Goal: Information Seeking & Learning: Learn about a topic

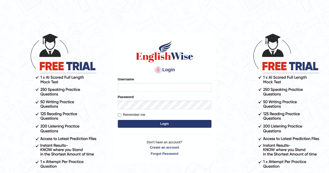
type input "Aliceenyonam"
click at [164, 121] on button "Login" at bounding box center [165, 124] width 94 height 8
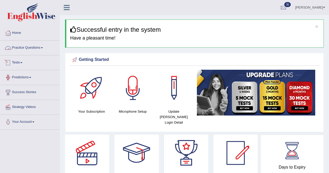
click at [27, 48] on link "Practice Questions" at bounding box center [29, 47] width 59 height 13
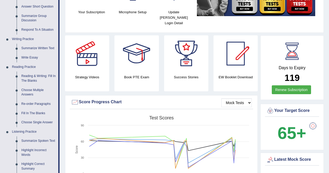
scroll to position [102, 0]
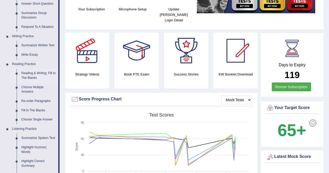
click at [31, 74] on link "Reading & Writing: Fill In The Blanks" at bounding box center [38, 76] width 39 height 14
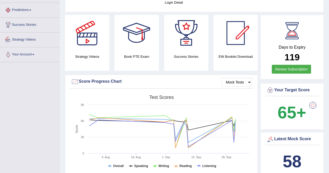
scroll to position [162, 0]
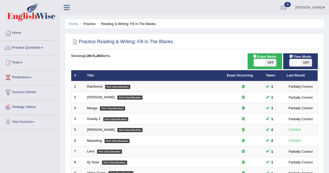
click at [24, 46] on link "Practice Questions" at bounding box center [29, 47] width 59 height 13
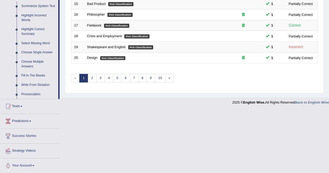
scroll to position [234, 0]
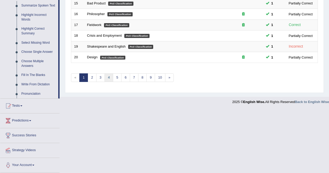
click at [107, 80] on link "4" at bounding box center [108, 77] width 9 height 9
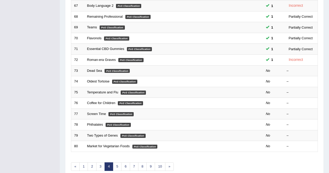
scroll to position [171, 0]
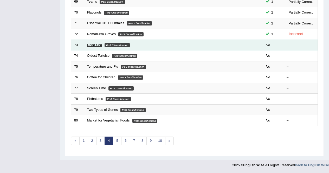
click at [91, 44] on link "Dead Sea" at bounding box center [94, 45] width 15 height 4
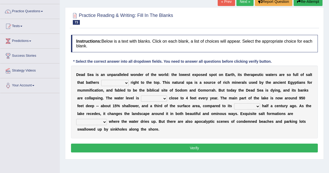
scroll to position [38, 0]
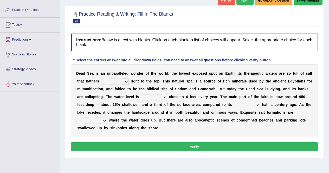
click at [237, 167] on div "Home Practice Reading & Writing: Fill In The Blanks Dead Sea « Prev Next » Repo…" at bounding box center [194, 92] width 269 height 260
click at [129, 82] on select "float reconstruct sink assert" at bounding box center [115, 81] width 28 height 6
click at [43, 108] on div "Toggle navigation Home Practice Questions Speaking Practice Read Aloud Repeat S…" at bounding box center [164, 97] width 329 height 270
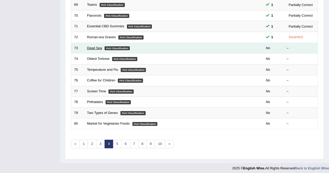
click at [98, 48] on link "Dead Sea" at bounding box center [94, 48] width 15 height 4
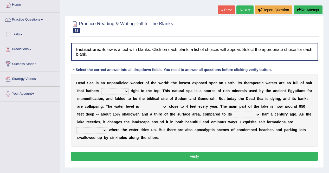
scroll to position [42, 0]
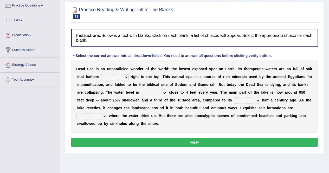
click at [127, 77] on select "float reconstruct sink assert" at bounding box center [115, 77] width 28 height 6
select select "assert"
click at [117, 74] on select "float reconstruct sink assert" at bounding box center [115, 77] width 28 height 6
click at [167, 92] on select "dropping paralleling rising keeping" at bounding box center [154, 93] width 26 height 6
select select "keeping"
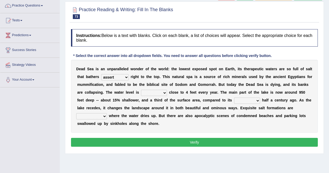
click at [167, 90] on select "dropping paralleling rising keeping" at bounding box center [154, 93] width 26 height 6
click at [234, 104] on select "grate shape found access" at bounding box center [247, 100] width 26 height 6
select select "shape"
click at [234, 104] on select "grate shape found access" at bounding box center [247, 100] width 26 height 6
click at [107, 117] on select "overwhelmed conserved enhanced revealed" at bounding box center [91, 116] width 31 height 6
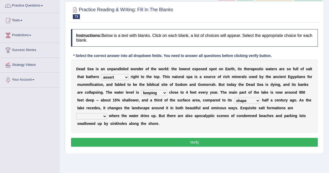
select select "revealed"
click at [107, 113] on select "overwhelmed conserved enhanced revealed" at bounding box center [91, 116] width 31 height 6
click at [170, 144] on button "Verify" at bounding box center [194, 142] width 247 height 9
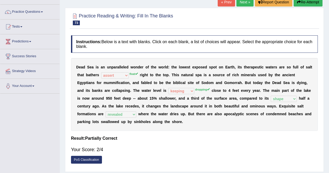
scroll to position [29, 0]
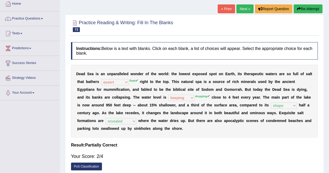
click at [242, 10] on link "Next »" at bounding box center [244, 8] width 17 height 9
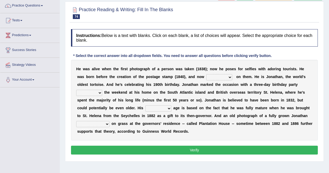
scroll to position [45, 0]
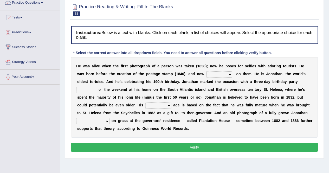
click at [229, 74] on select "appeals appears distracts associates" at bounding box center [219, 74] width 26 height 6
select select "appears"
click at [220, 71] on select "appeals appears distracts associates" at bounding box center [219, 74] width 26 height 6
click at [102, 92] on select "under over beneath side" at bounding box center [89, 90] width 26 height 6
select select "over"
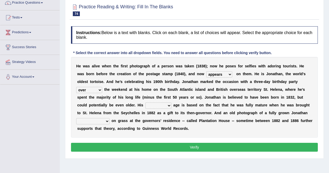
click at [88, 87] on select "under over beneath side" at bounding box center [89, 90] width 26 height 6
click at [171, 106] on select "accurate excellent extreme estimated" at bounding box center [158, 105] width 26 height 6
select select "accurate"
click at [171, 102] on select "accurate excellent extreme estimated" at bounding box center [158, 105] width 26 height 6
click at [109, 122] on select "grabbing grazing eavesdropping gradating" at bounding box center [92, 121] width 33 height 6
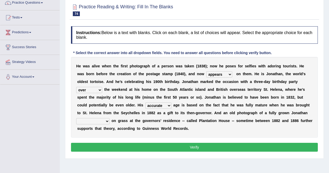
select select "grazing"
click at [109, 118] on select "grabbing grazing eavesdropping gradating" at bounding box center [92, 121] width 33 height 6
click at [123, 146] on button "Verify" at bounding box center [194, 147] width 247 height 9
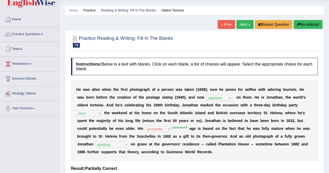
scroll to position [12, 0]
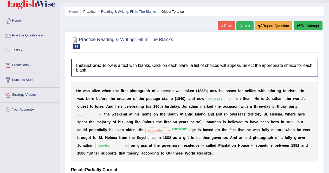
click at [243, 24] on link "Next »" at bounding box center [244, 25] width 17 height 9
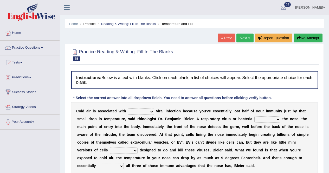
click at [147, 112] on select "increased decreased stable overrated" at bounding box center [141, 111] width 26 height 6
select select "increased"
click at [130, 108] on select "increased decreased stable overrated" at bounding box center [141, 111] width 26 height 6
click at [278, 119] on select "invades hurts intervenes protects" at bounding box center [267, 119] width 26 height 6
select select "invades"
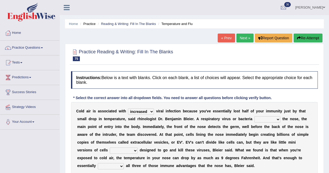
click at [271, 116] on select "invades hurts intervenes protects" at bounding box center [267, 119] width 26 height 6
click at [137, 149] on select "suddenly responsibly specifically obtrusively" at bounding box center [124, 150] width 28 height 6
select select "specifically"
click at [137, 147] on select "suddenly responsibly specifically obtrusively" at bounding box center [124, 150] width 28 height 6
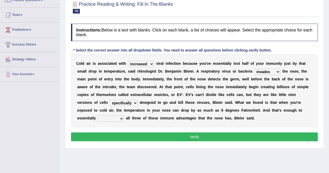
scroll to position [48, 0]
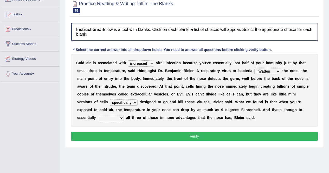
click at [124, 119] on select "work out find out knock out set out" at bounding box center [111, 118] width 26 height 6
select select "knock out"
click at [124, 115] on select "work out find out knock out set out" at bounding box center [111, 118] width 26 height 6
click at [173, 141] on button "Verify" at bounding box center [194, 136] width 247 height 9
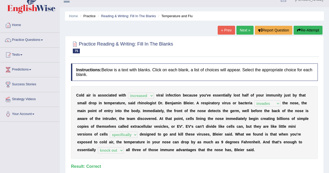
scroll to position [0, 0]
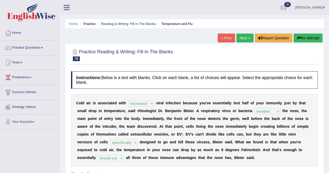
click at [244, 37] on link "Next »" at bounding box center [244, 38] width 17 height 9
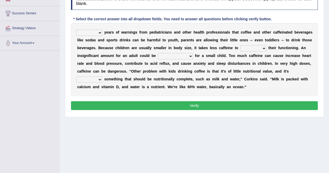
scroll to position [51, 0]
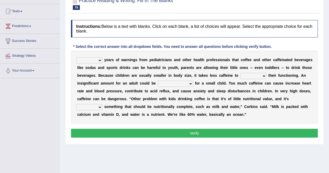
click at [97, 61] on select "Despite Instead Since Over" at bounding box center [89, 60] width 26 height 6
select select "Despite"
click at [76, 57] on select "Despite Instead Since Over" at bounding box center [89, 60] width 26 height 6
click at [266, 78] on select "coexist replicate impair revert" at bounding box center [253, 76] width 26 height 6
select select "coexist"
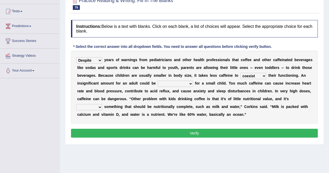
click at [266, 73] on select "coexist replicate impair revert" at bounding box center [253, 76] width 26 height 6
click at [193, 83] on select "overwhelming inconsequential groundbreaking stubborn" at bounding box center [175, 84] width 35 height 6
select select "overwhelming"
click at [193, 81] on select "overwhelming inconsequential groundbreaking stubborn" at bounding box center [175, 84] width 35 height 6
click at [102, 106] on select "changing damaging diverting replacing" at bounding box center [89, 107] width 26 height 6
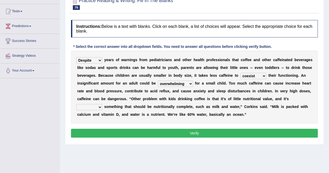
click at [102, 104] on select "changing damaging diverting replacing" at bounding box center [89, 107] width 26 height 6
click at [102, 107] on select "changing damaging diverting replacing" at bounding box center [89, 107] width 26 height 6
select select "diverting"
click at [102, 104] on select "changing damaging diverting replacing" at bounding box center [89, 107] width 26 height 6
click at [145, 137] on button "Verify" at bounding box center [194, 133] width 247 height 9
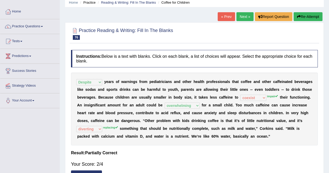
scroll to position [22, 0]
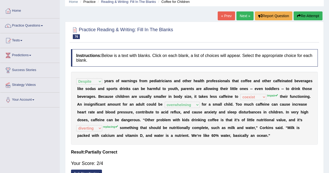
click at [243, 15] on link "Next »" at bounding box center [244, 15] width 17 height 9
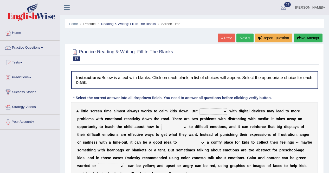
click at [217, 111] on select "consulting reminding suspending soothing" at bounding box center [213, 111] width 28 height 6
select select "reminding"
click at [203, 108] on select "consulting reminding suspending soothing" at bounding box center [213, 111] width 28 height 6
click at [227, 112] on select "consulting reminding suspending soothing" at bounding box center [213, 111] width 28 height 6
click at [191, 123] on div "A l i t t l e s c r e e n t i m e a l m o s t a l w a y s w o r k s t o c a l m…" at bounding box center [194, 142] width 247 height 81
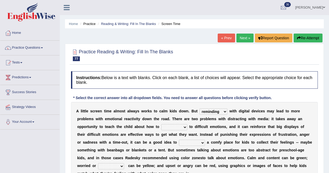
click at [178, 127] on select "comfort respond interact dominate" at bounding box center [174, 127] width 26 height 6
select select "respond"
click at [165, 124] on select "comfort respond interact dominate" at bounding box center [174, 127] width 26 height 6
click at [205, 143] on select "take for set up take into set out" at bounding box center [192, 143] width 26 height 6
select select "set up"
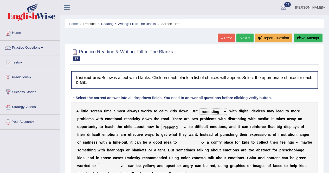
click at [205, 140] on select "take for set up take into set out" at bounding box center [192, 143] width 26 height 6
click at [124, 167] on select "agitated educated agape allocated" at bounding box center [111, 166] width 26 height 6
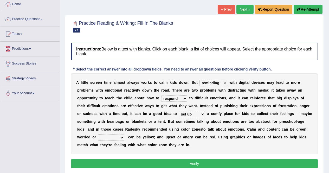
scroll to position [29, 0]
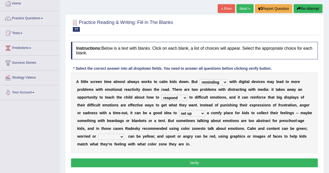
click at [124, 138] on select "agitated educated agape allocated" at bounding box center [111, 137] width 26 height 6
select select "agitated"
click at [124, 134] on select "agitated educated agape allocated" at bounding box center [111, 137] width 26 height 6
click at [175, 163] on button "Verify" at bounding box center [194, 162] width 247 height 9
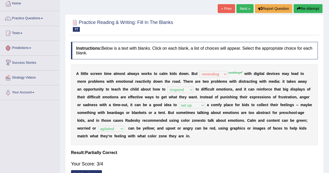
click at [240, 8] on link "Next »" at bounding box center [244, 8] width 17 height 9
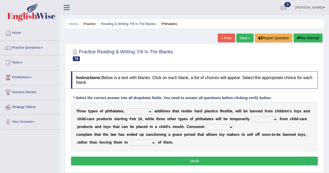
click at [143, 110] on select "nutritional legal expensive chemical" at bounding box center [139, 111] width 26 height 6
select select "chemical"
click at [129, 108] on select "nutritional legal expensive chemical" at bounding box center [139, 111] width 26 height 6
click at [277, 119] on select "originated collected prohibited examined" at bounding box center [264, 119] width 26 height 6
select select "prohibited"
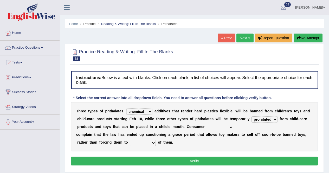
click at [269, 116] on select "originated collected prohibited examined" at bounding box center [264, 119] width 26 height 6
click at [233, 127] on select "fellows dictators candidates advocates" at bounding box center [220, 127] width 26 height 6
select select "dictators"
click at [232, 124] on select "fellows dictators candidates advocates" at bounding box center [220, 127] width 26 height 6
click at [155, 143] on select "deal boast deprive dispose" at bounding box center [143, 143] width 26 height 6
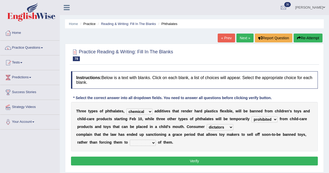
select select "dispose"
click at [143, 140] on select "deal boast deprive dispose" at bounding box center [143, 143] width 26 height 6
click at [151, 162] on button "Verify" at bounding box center [194, 160] width 247 height 9
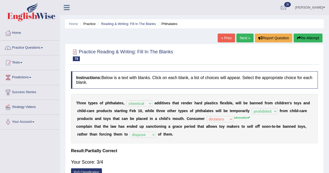
click at [241, 37] on link "Next »" at bounding box center [244, 38] width 17 height 9
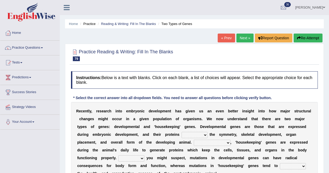
click at [207, 134] on select "push control hold elevate" at bounding box center [194, 135] width 26 height 6
select select "control"
click at [207, 132] on select "push control hold elevate" at bounding box center [194, 135] width 26 height 6
click at [230, 143] on select "Correspondingly Inclusively Conversely In contrast" at bounding box center [212, 143] width 37 height 6
select select "In contrast"
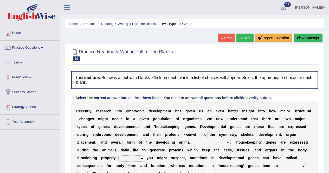
click at [230, 140] on select "Correspondingly Inclusively Conversely In contrast" at bounding box center [212, 143] width 37 height 6
click at [144, 158] on select "For As With Within" at bounding box center [131, 158] width 26 height 6
select select "As"
click at [144, 155] on select "For As With Within" at bounding box center [131, 158] width 26 height 6
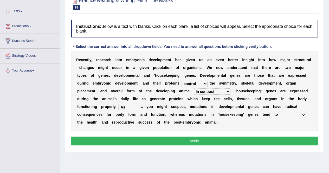
scroll to position [51, 0]
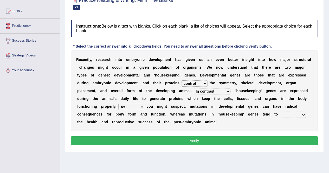
click at [280, 118] on select "affect effect interrupt defect" at bounding box center [293, 114] width 26 height 6
select select "affect"
click at [280, 118] on select "affect effect interrupt defect" at bounding box center [293, 114] width 26 height 6
click at [148, 145] on button "Verify" at bounding box center [194, 140] width 247 height 9
